Goal: Task Accomplishment & Management: Complete application form

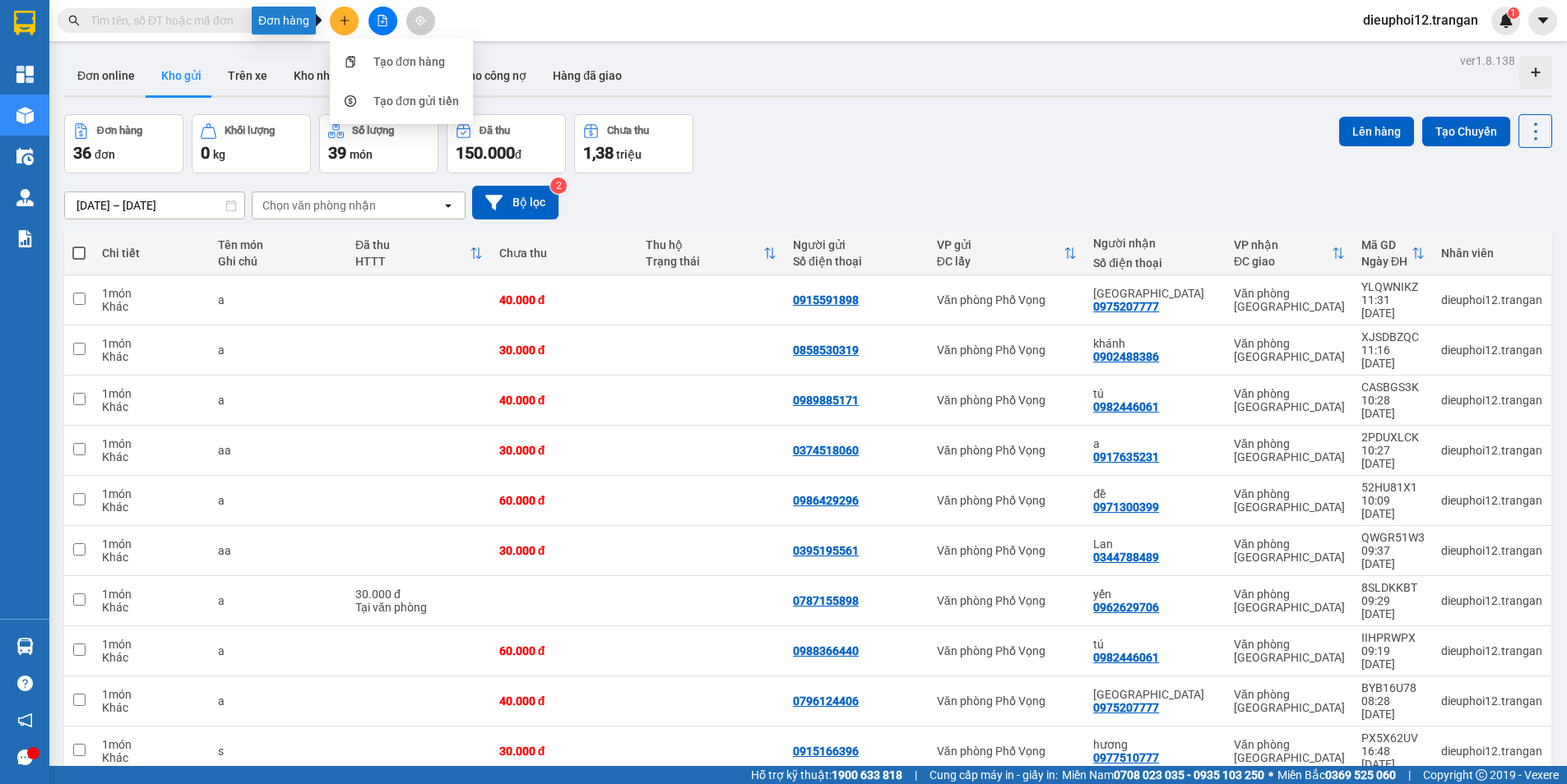
scroll to position [75, 0]
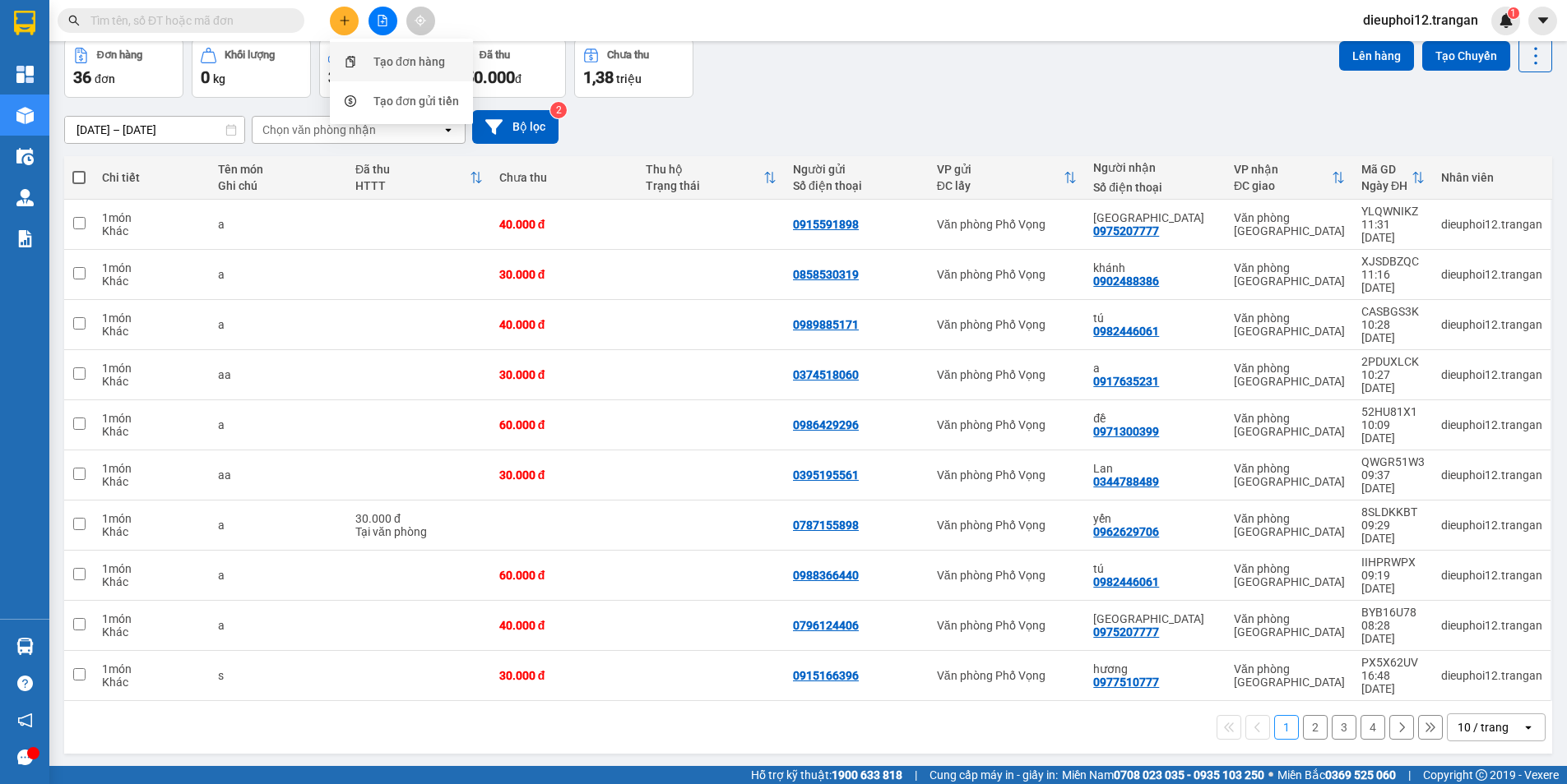
click at [366, 64] on div "Tạo đơn hàng" at bounding box center [401, 62] width 124 height 31
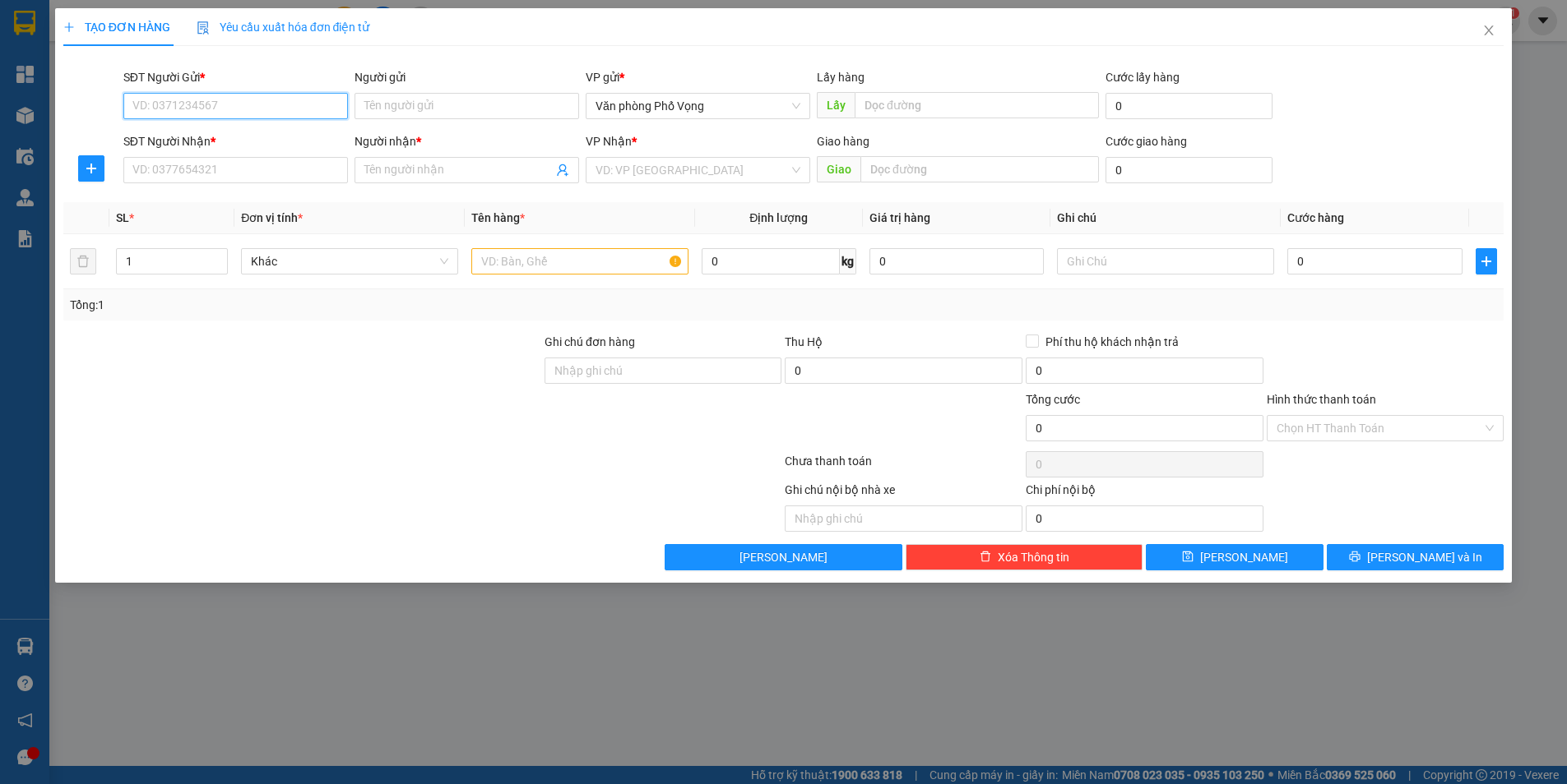
click at [300, 109] on input "SĐT Người Gửi *" at bounding box center [236, 106] width 225 height 26
type input "0378861296"
click at [209, 136] on div "0378861296" at bounding box center [235, 139] width 205 height 18
type input "0973110088"
type input "lương"
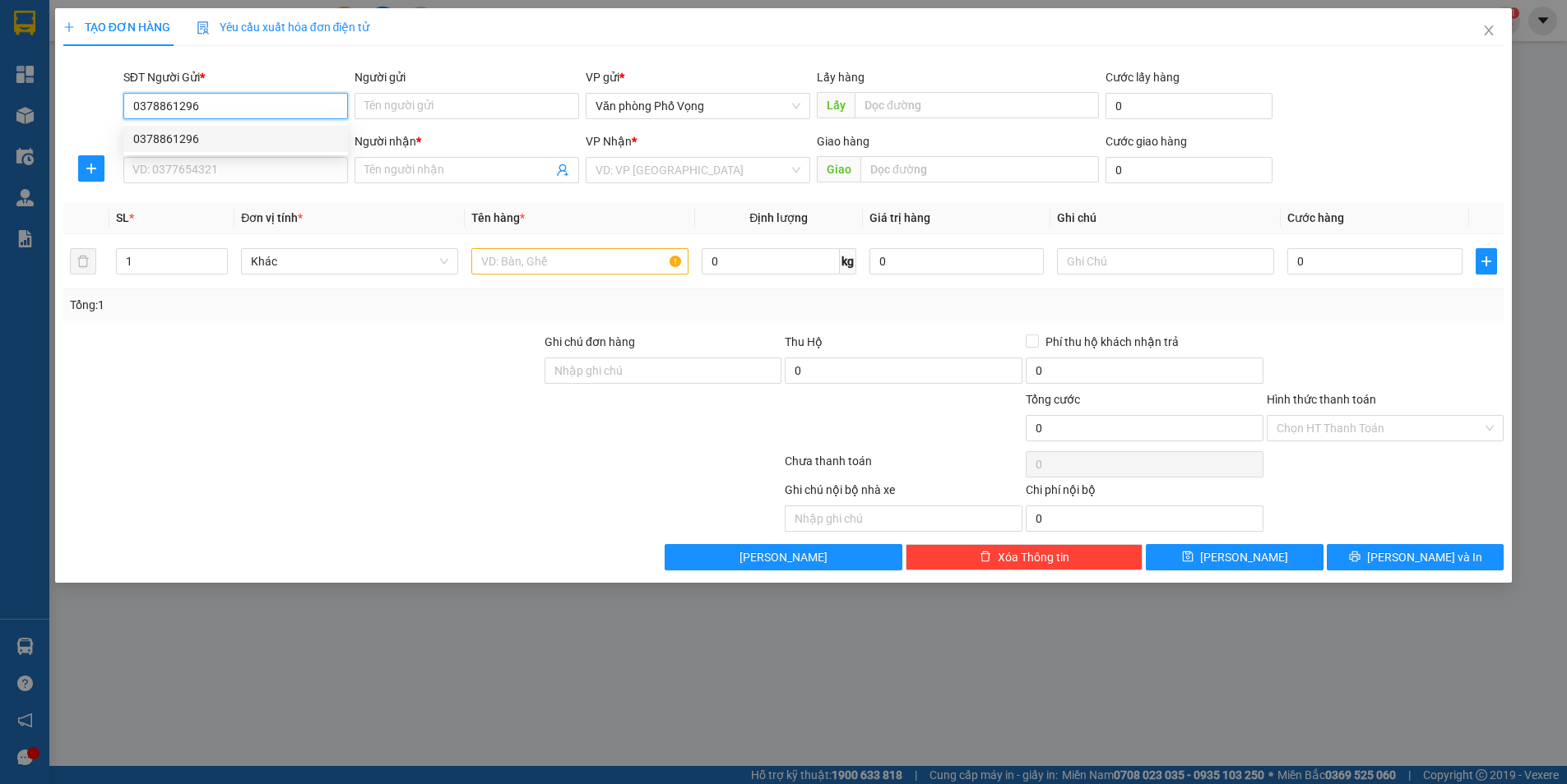
type input "tam coc spice garden"
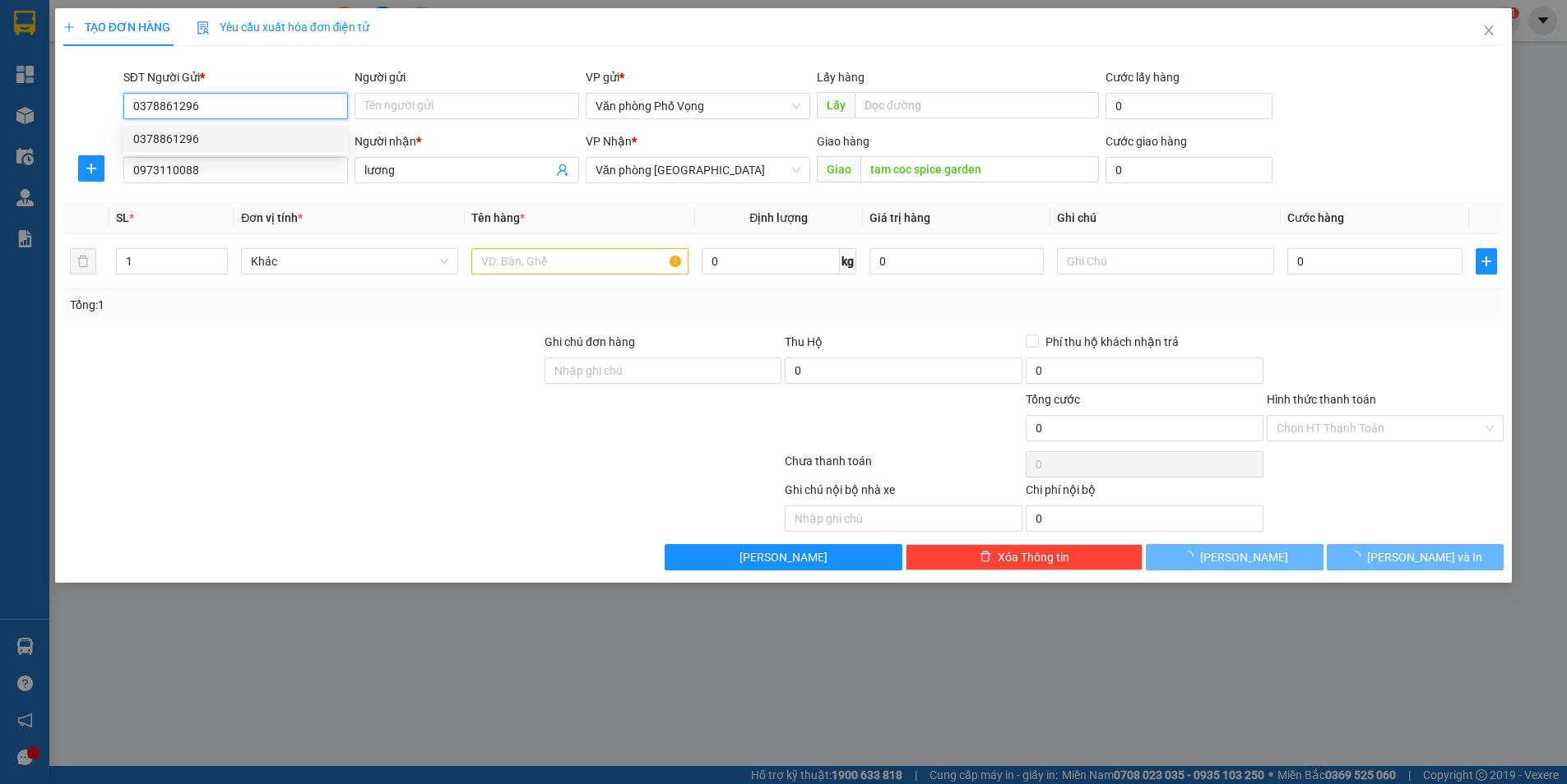
type input "170.000"
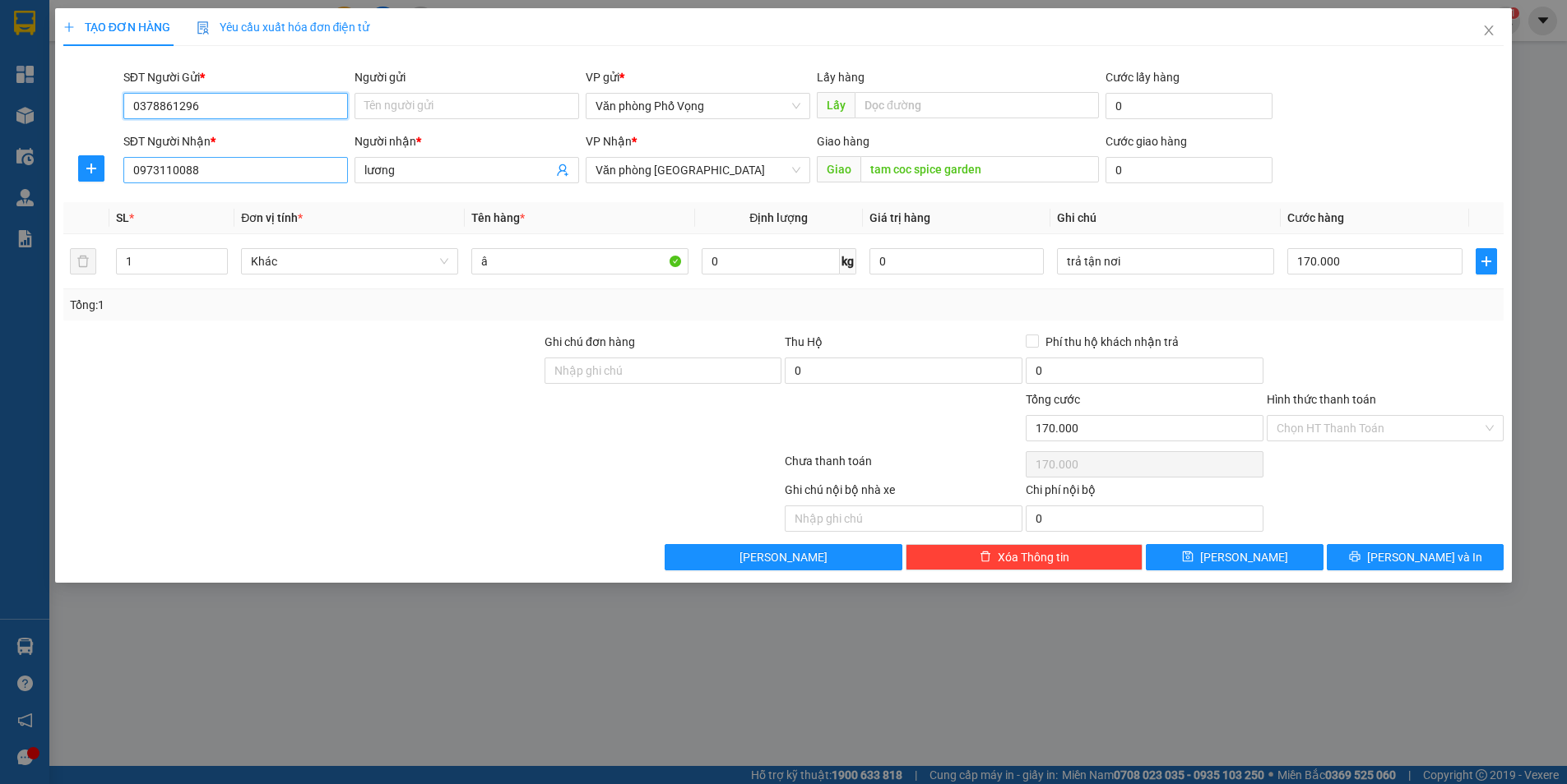
type input "0378861296"
click at [237, 171] on input "0973110088" at bounding box center [236, 170] width 225 height 26
click at [197, 205] on div "0973110088 - lương" at bounding box center [235, 203] width 205 height 18
type input "0973110088"
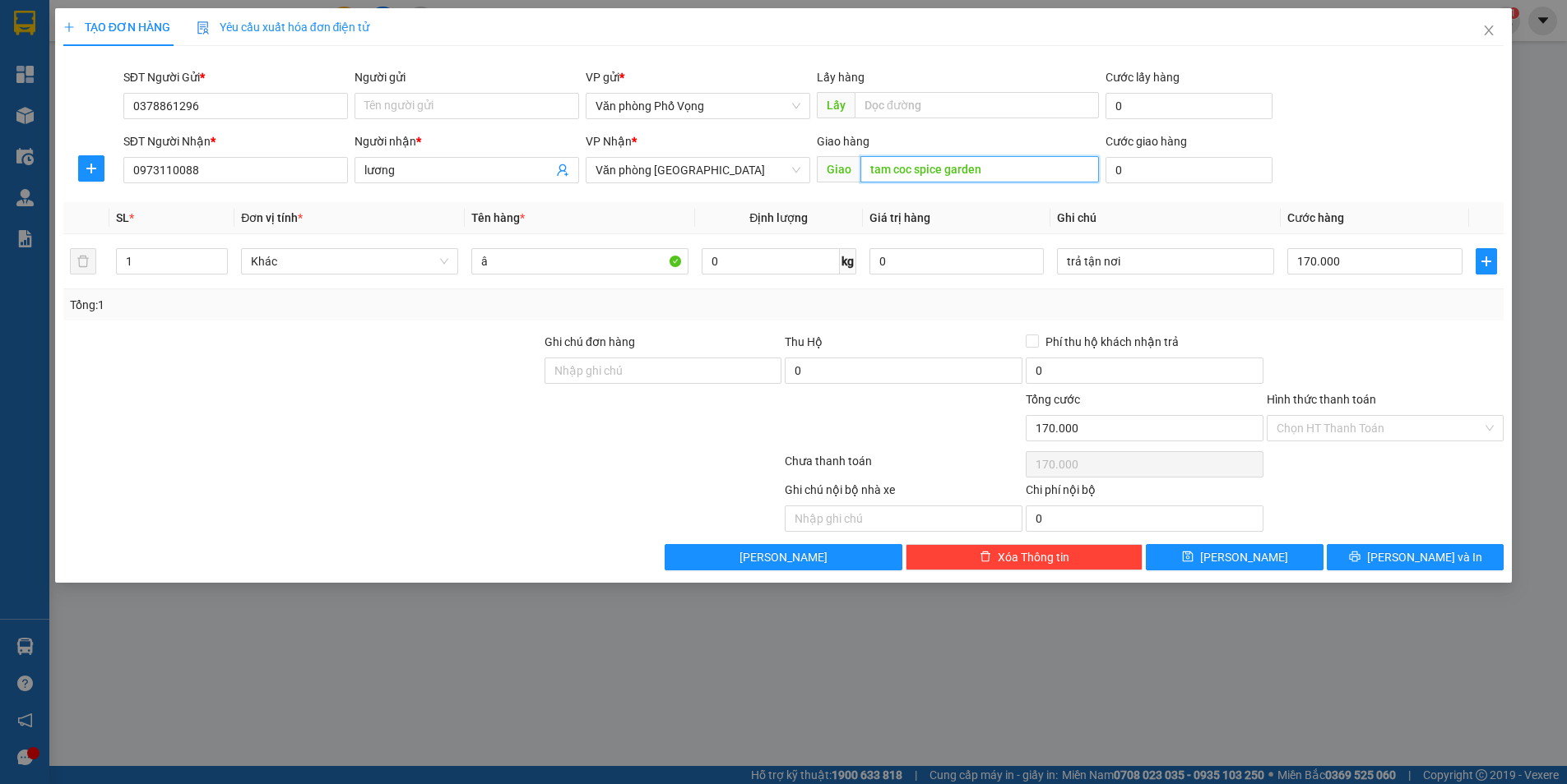
click at [1003, 180] on input "tam coc spice garden" at bounding box center [980, 169] width 238 height 26
click at [1376, 270] on input "170.000" at bounding box center [1375, 261] width 176 height 26
click at [1202, 270] on input "trả tận nơi" at bounding box center [1166, 261] width 217 height 26
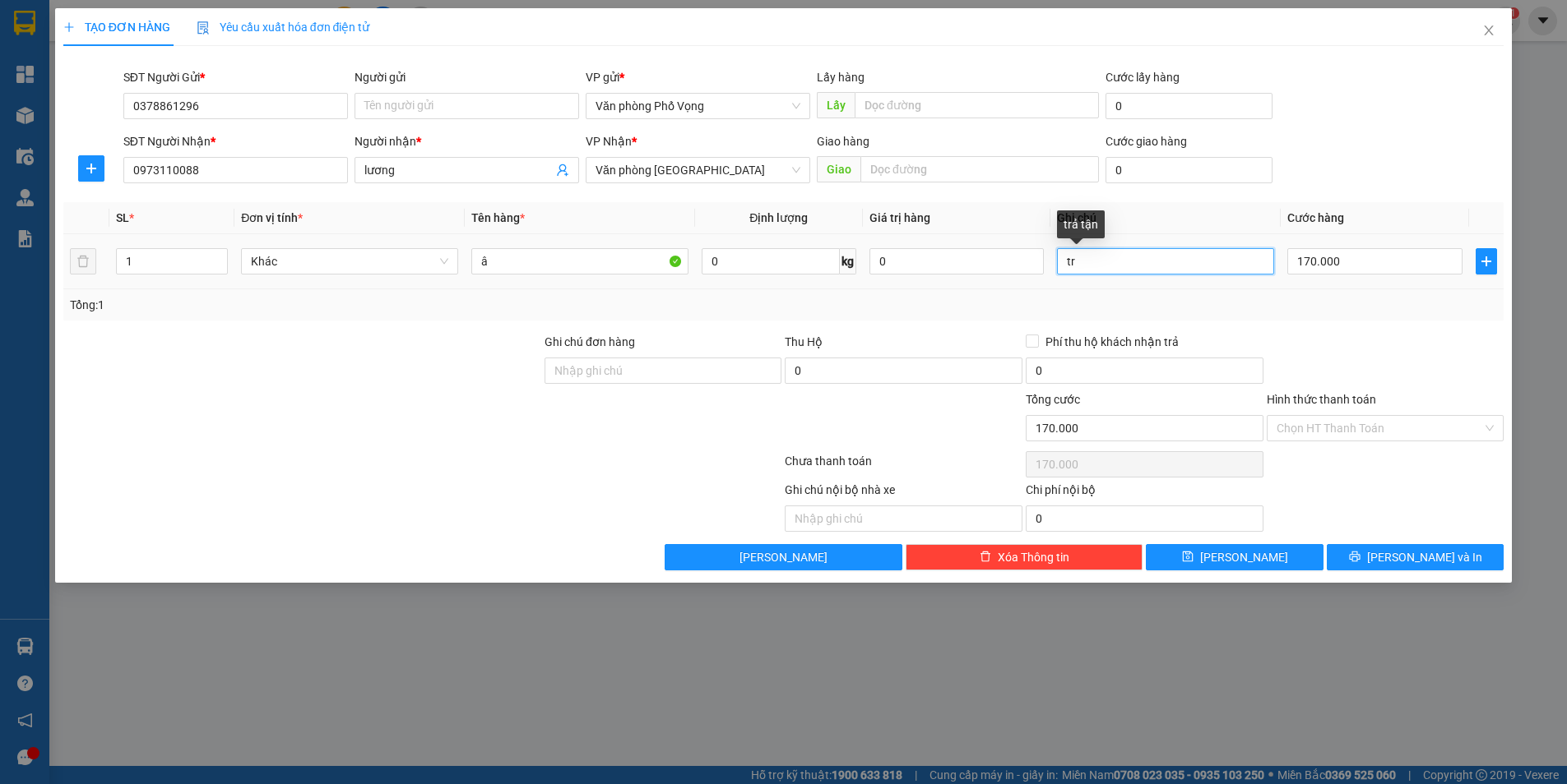
type input "t"
click at [943, 176] on input "text" at bounding box center [980, 169] width 238 height 26
paste input "Spice Garden Tamcoc"
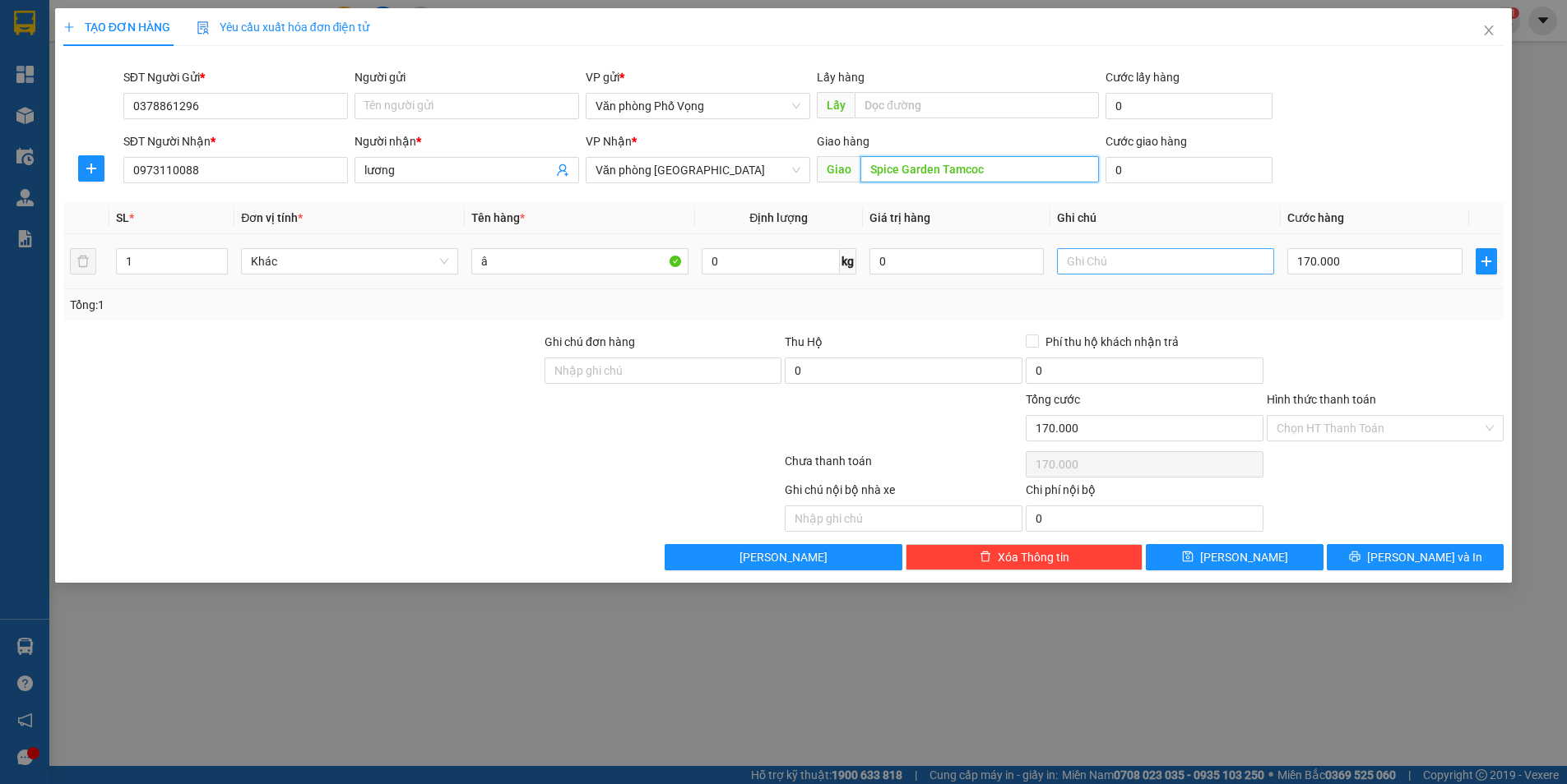
type input "Spice Garden Tamcoc"
click at [1170, 261] on input "text" at bounding box center [1166, 261] width 217 height 26
type input "trả tận nơi"
click at [1319, 428] on input "Hình thức thanh toán" at bounding box center [1380, 427] width 207 height 25
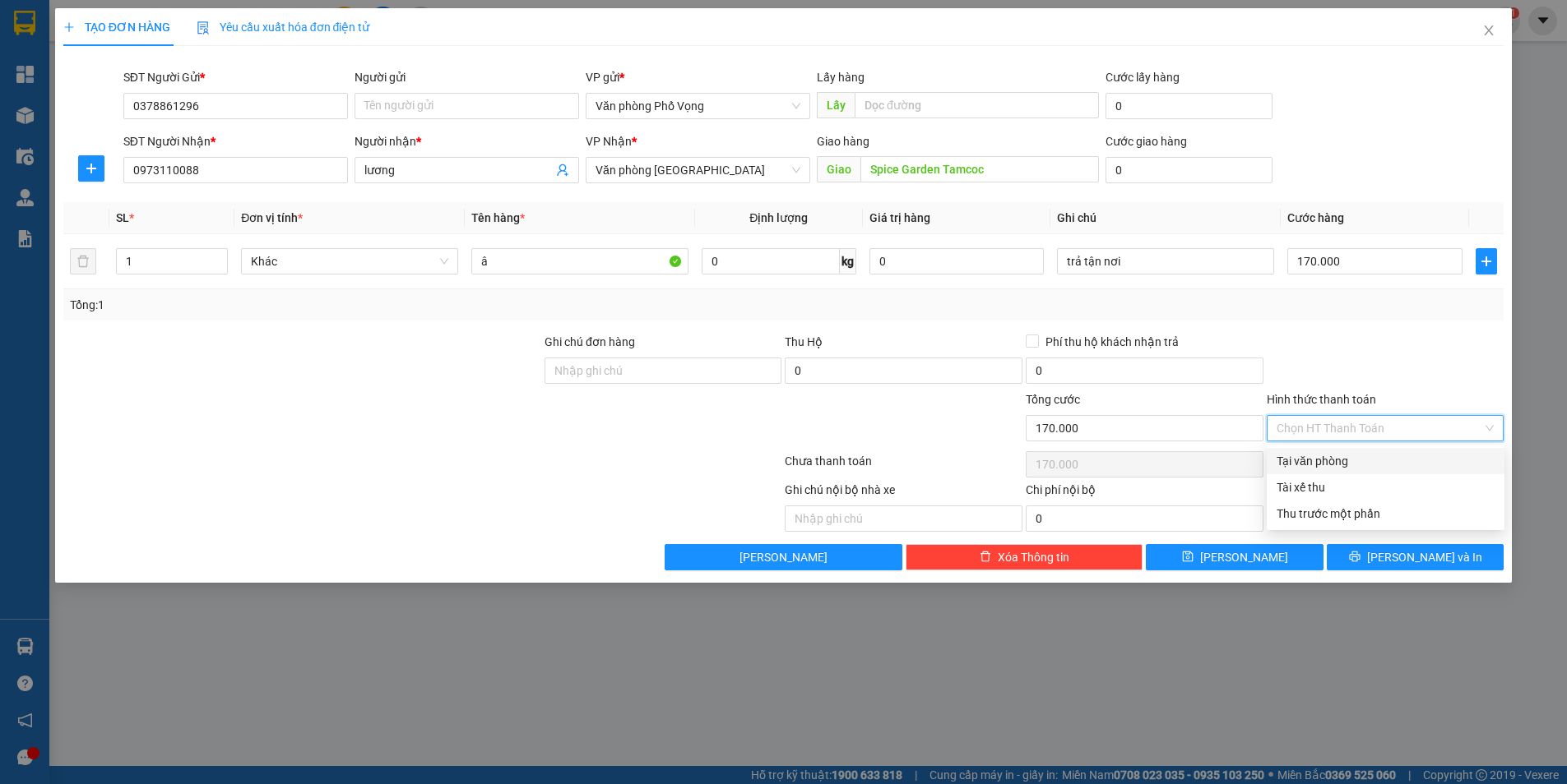
click at [1312, 453] on div "Tại văn phòng" at bounding box center [1386, 461] width 218 height 18
type input "0"
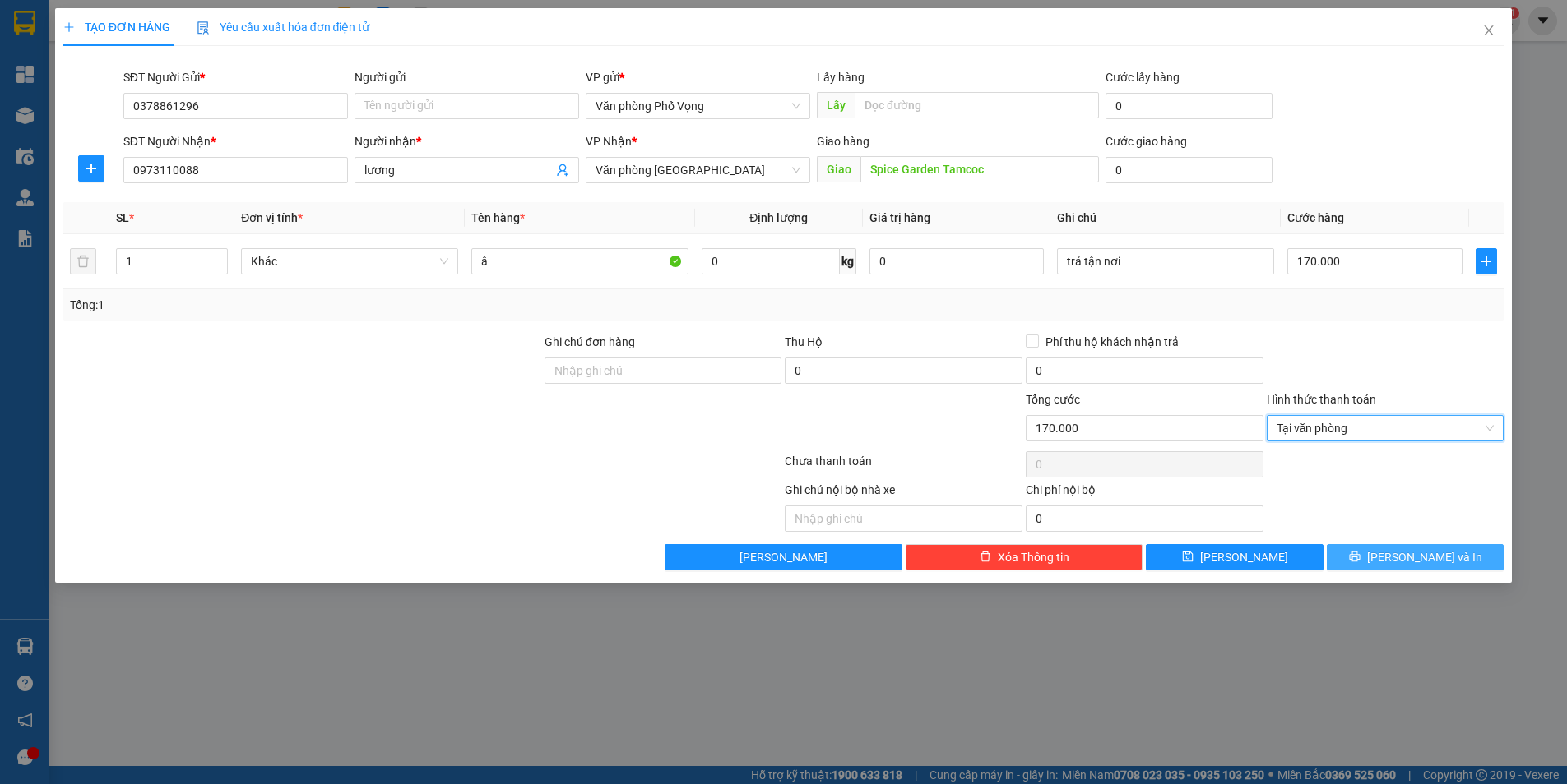
click at [1381, 558] on button "[PERSON_NAME] và In" at bounding box center [1415, 557] width 177 height 26
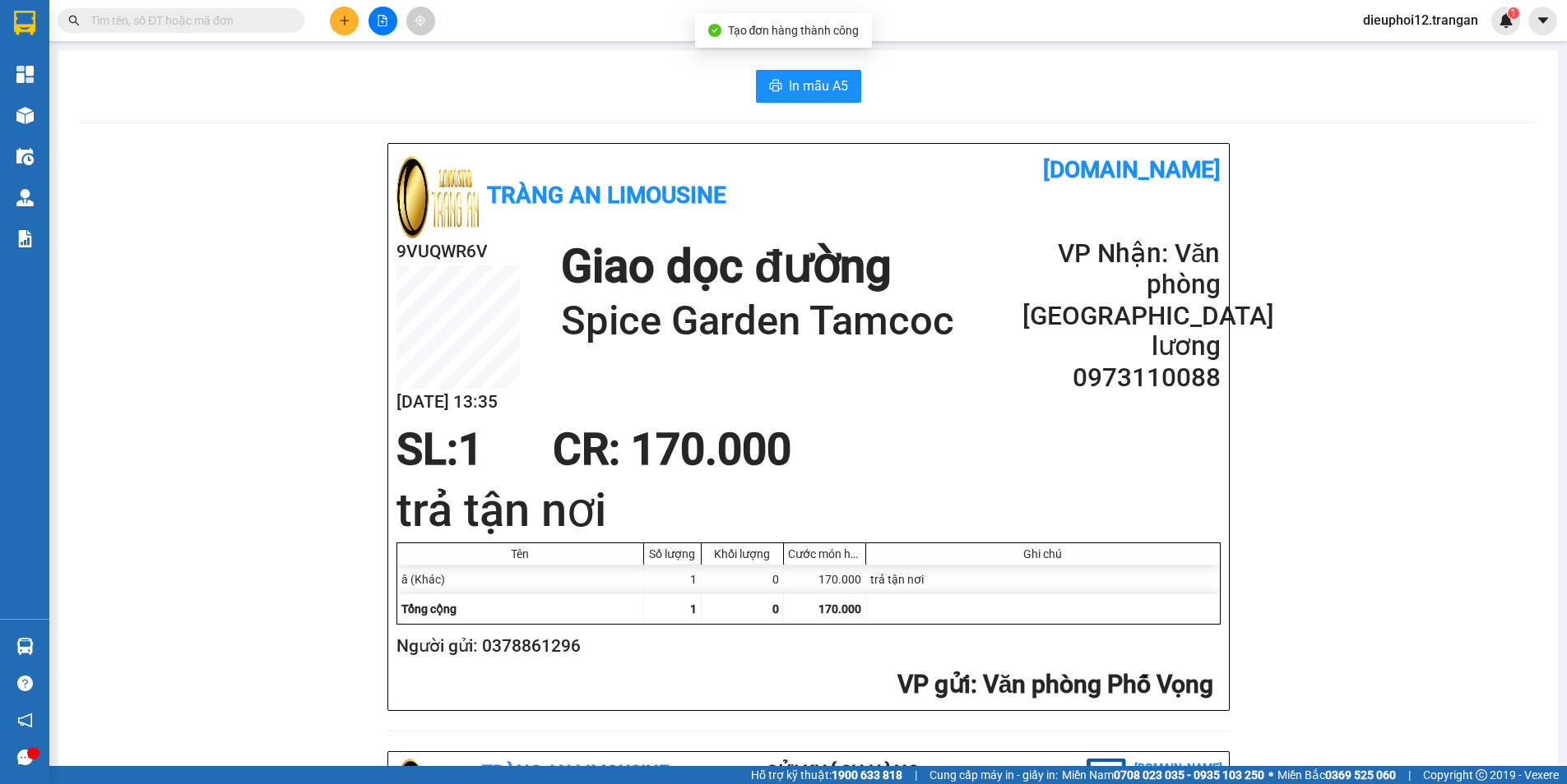
scroll to position [536, 0]
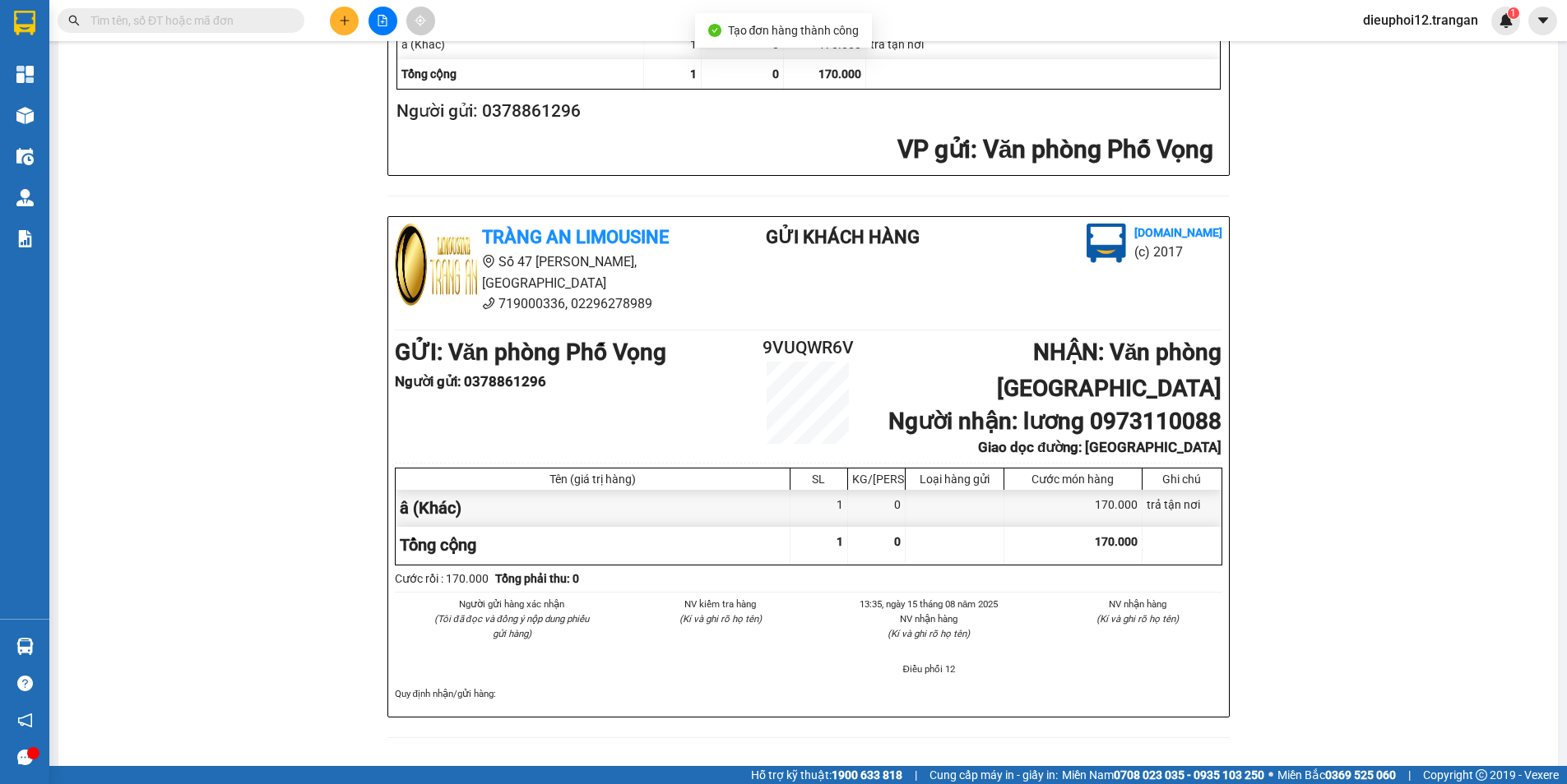
click at [1552, 764] on main "In mẫu A5 Tràng An Limousine [DOMAIN_NAME] 9VUQWR6V [DATE] 13:35 Giao dọc đường…" at bounding box center [784, 383] width 1567 height 767
